Goal: Information Seeking & Learning: Check status

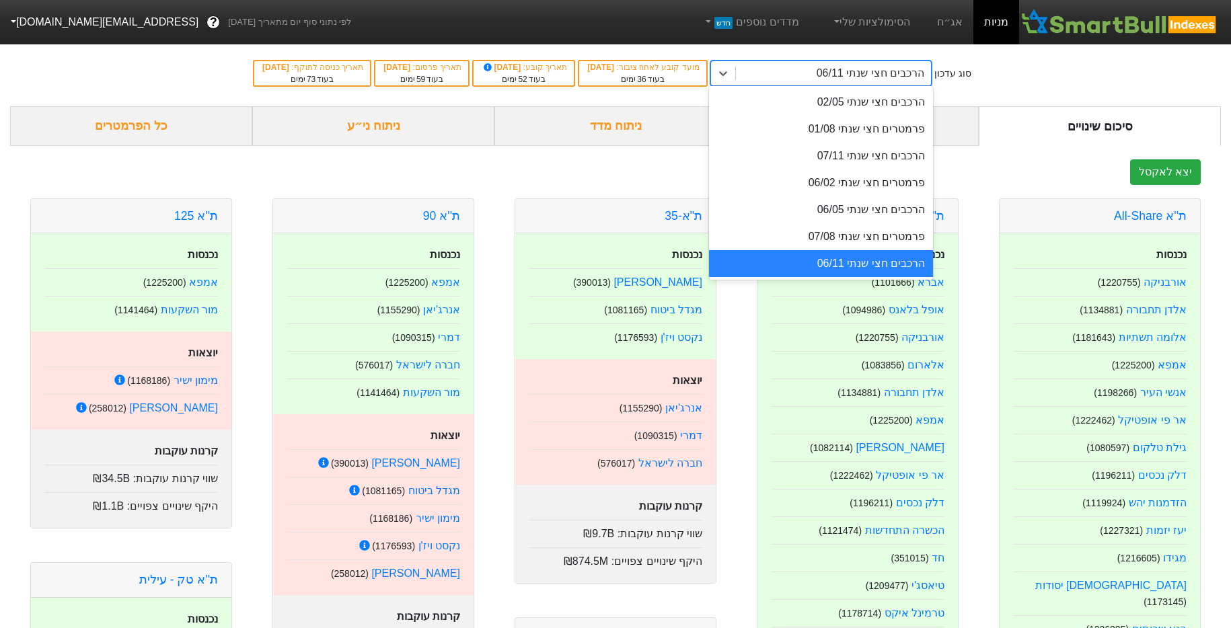
click at [872, 83] on div "הרכבים חצי שנתי 06/11" at bounding box center [833, 73] width 195 height 24
click at [1007, 66] on div "סוג עדכון option הרכבים חצי שנתי 02/05 focused, 1 of 7. 7 results available. Us…" at bounding box center [615, 73] width 1231 height 66
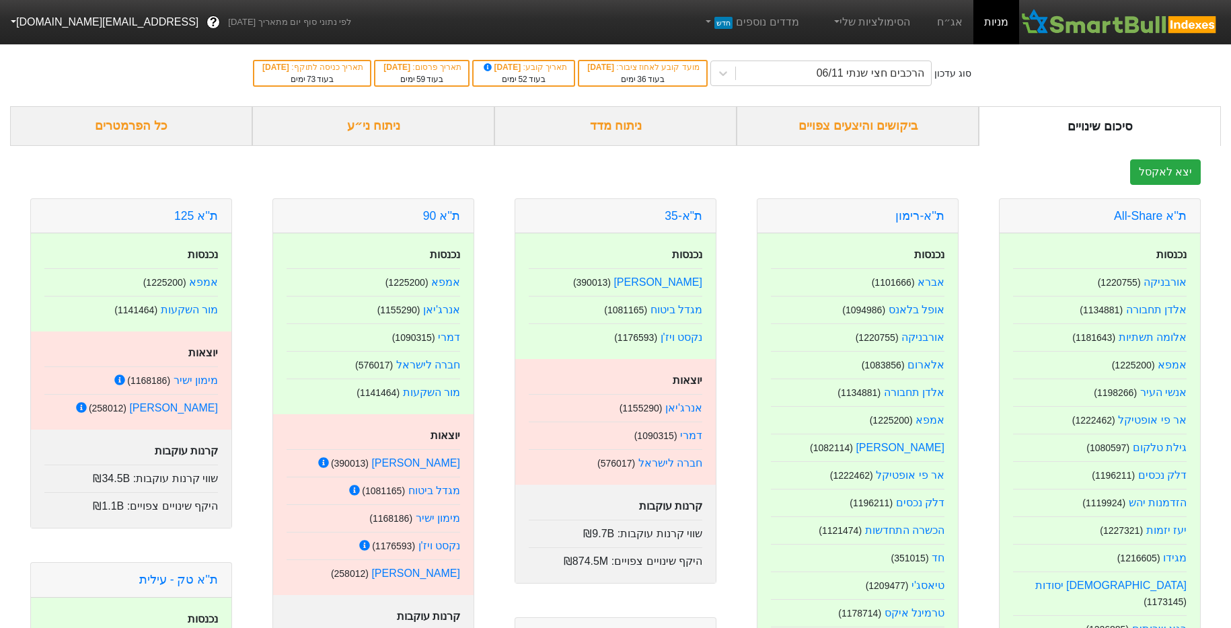
click at [60, 29] on button "[EMAIL_ADDRESS][DOMAIN_NAME]" at bounding box center [103, 22] width 206 height 24
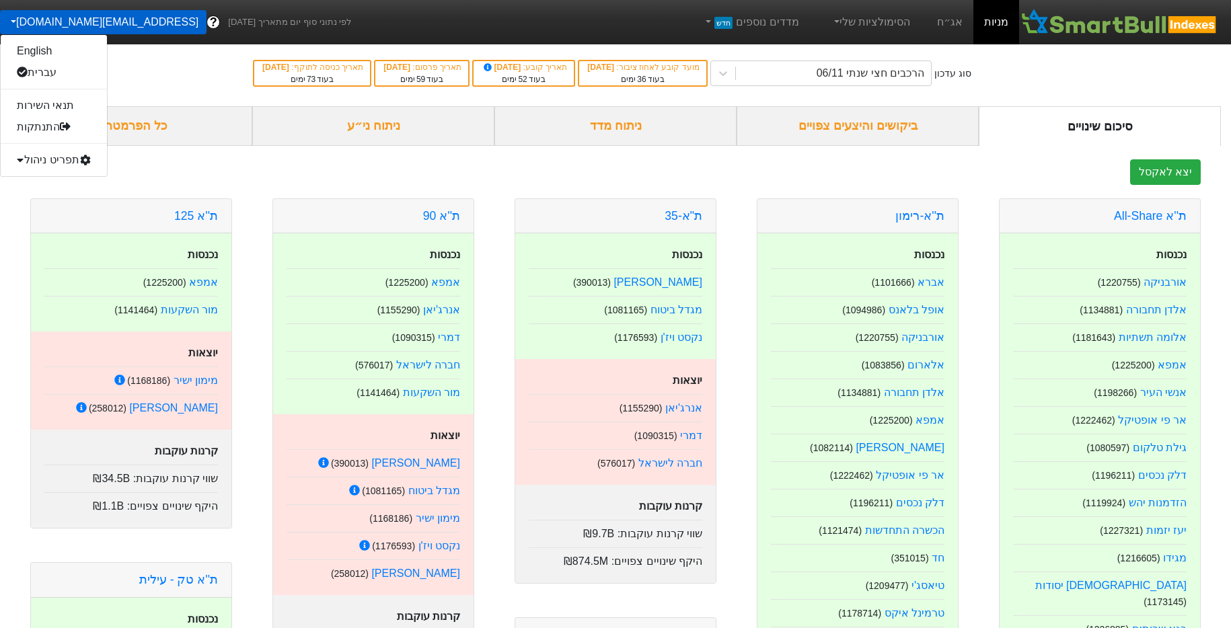
click at [59, 157] on div "תפריט ניהול" at bounding box center [54, 160] width 106 height 22
click at [63, 186] on link "טעינת נתונים" at bounding box center [54, 182] width 106 height 22
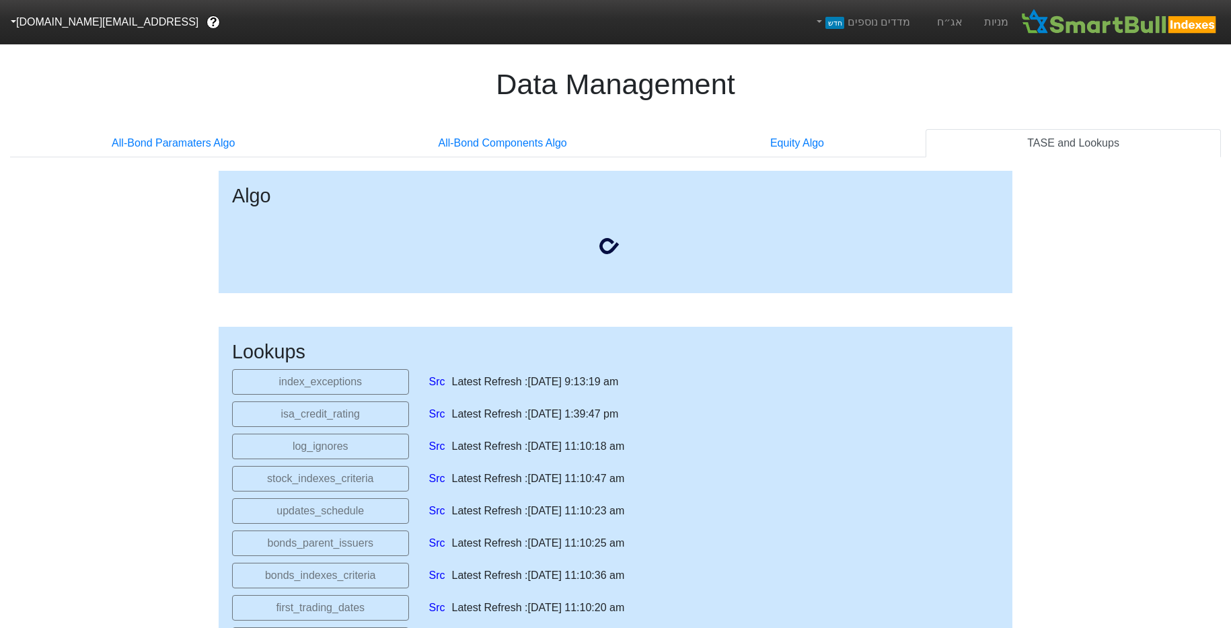
select select "[DATE]T00:00:00.000Z"
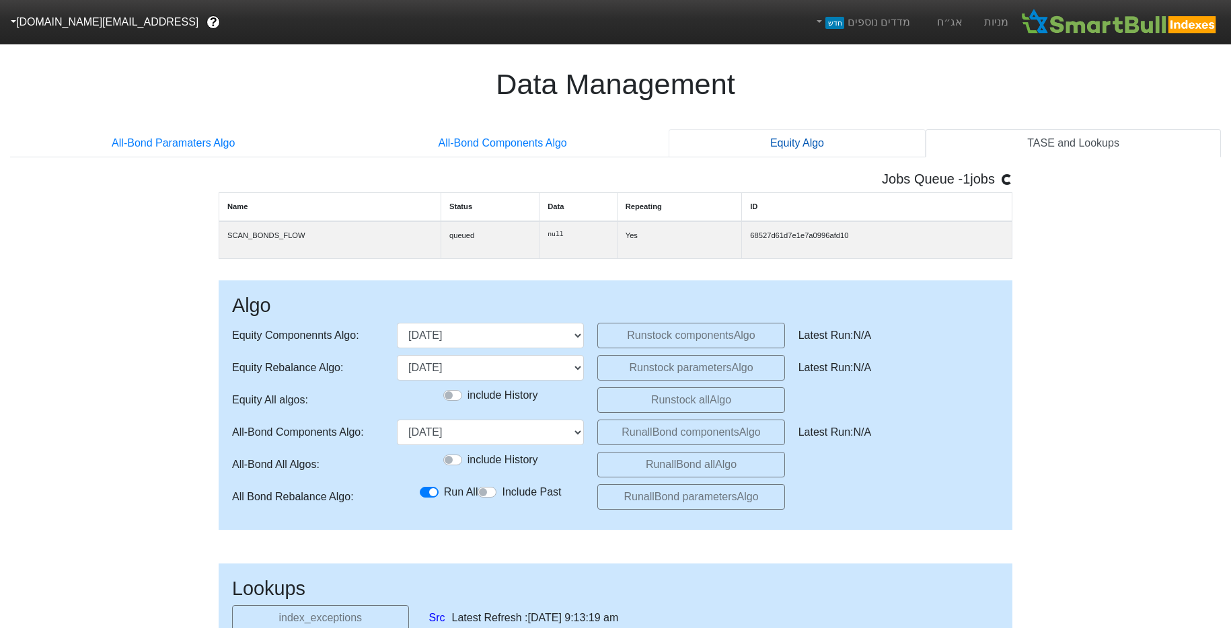
click at [829, 151] on link "Equity Algo" at bounding box center [797, 143] width 257 height 28
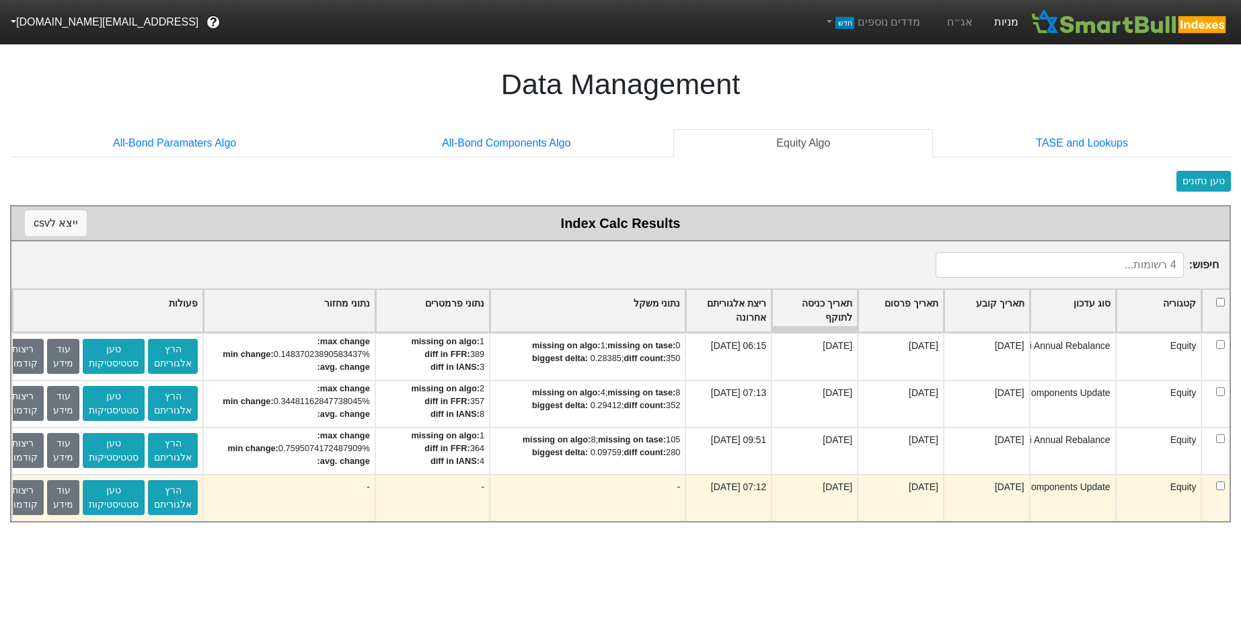
click at [995, 26] on link "מניות" at bounding box center [1006, 22] width 46 height 44
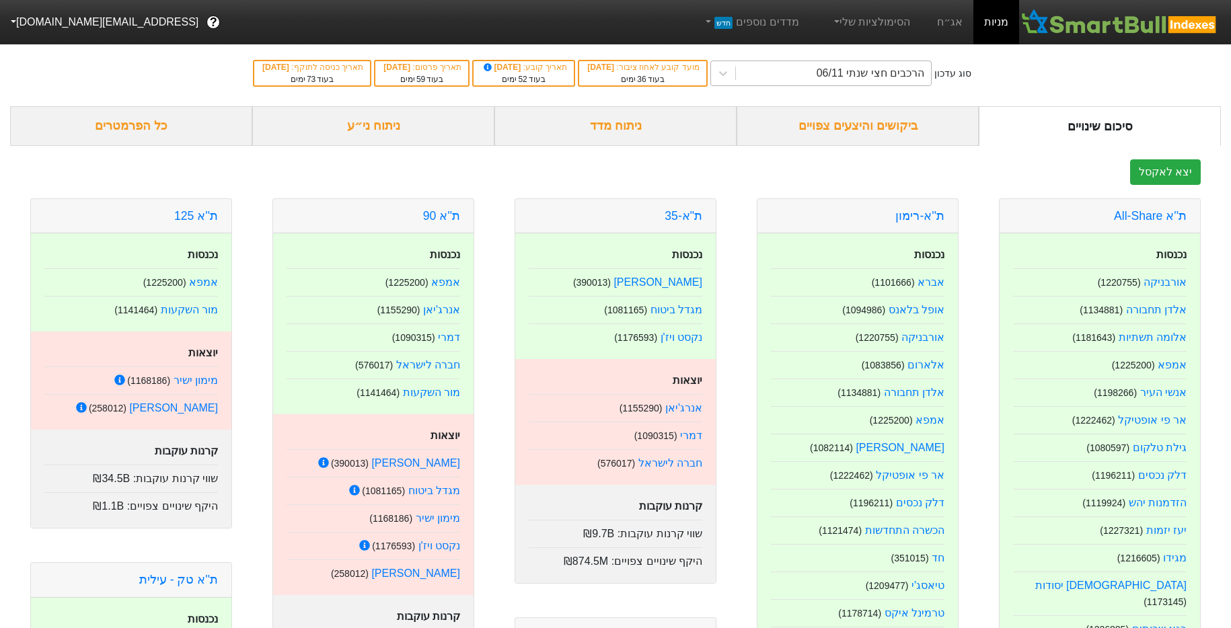
click at [851, 81] on div "הרכבים חצי שנתי 06/11" at bounding box center [870, 73] width 108 height 16
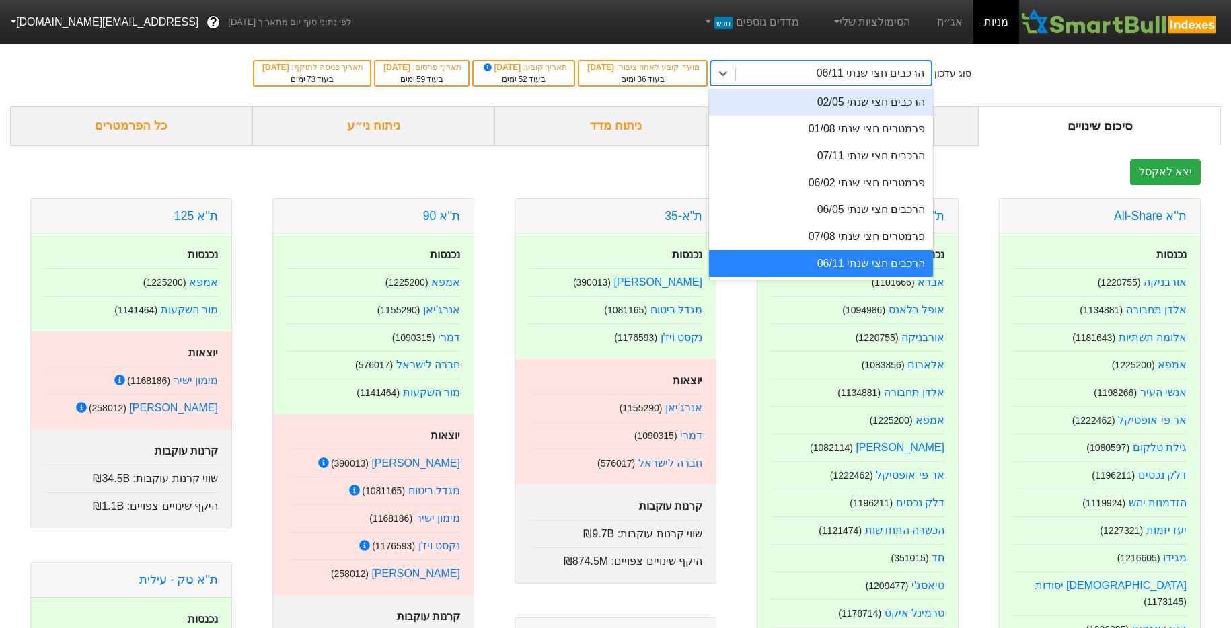
click at [1054, 41] on nav "מניות אג״ח הסימולציות שלי מדדים נוספים חדש לפי נתוני סוף יום מתאריך [DATE] ? [E…" at bounding box center [615, 22] width 1231 height 44
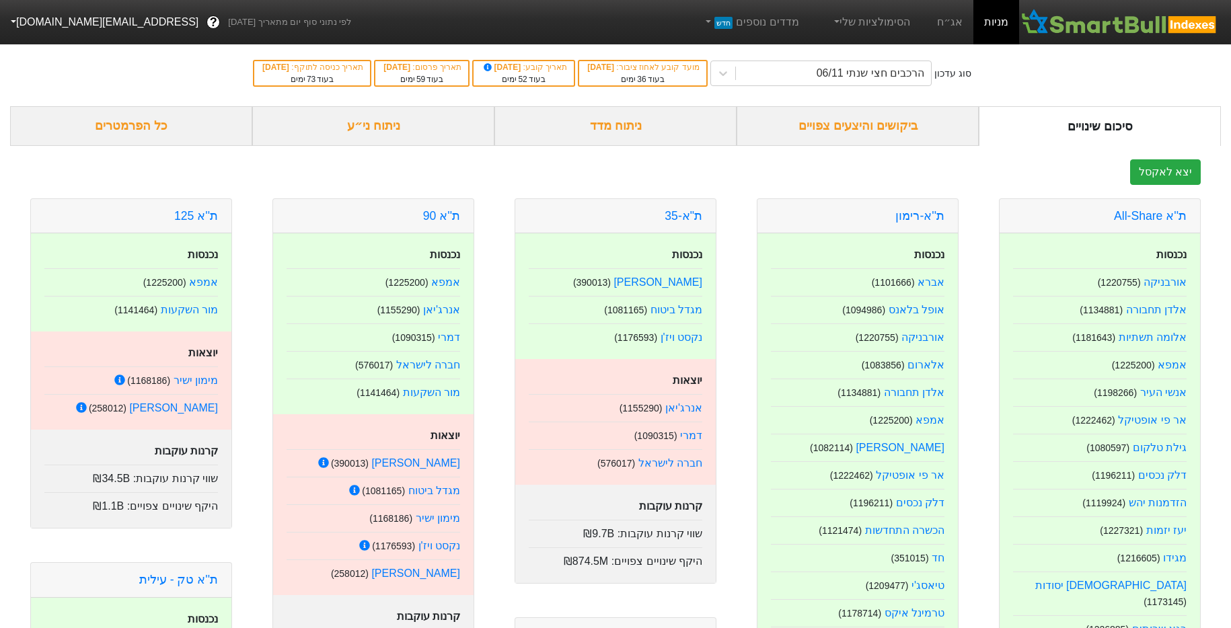
click at [868, 112] on div "ביקושים והיצעים צפויים" at bounding box center [857, 126] width 242 height 40
